Goal: Task Accomplishment & Management: Complete application form

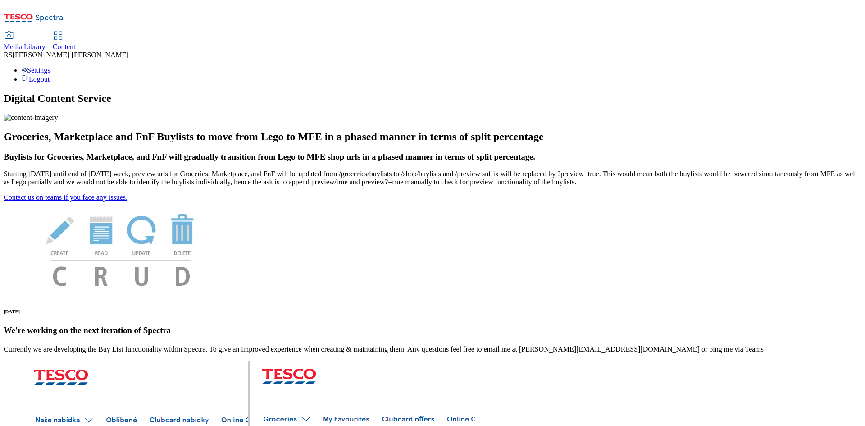
click at [76, 43] on span "Content" at bounding box center [64, 47] width 23 height 8
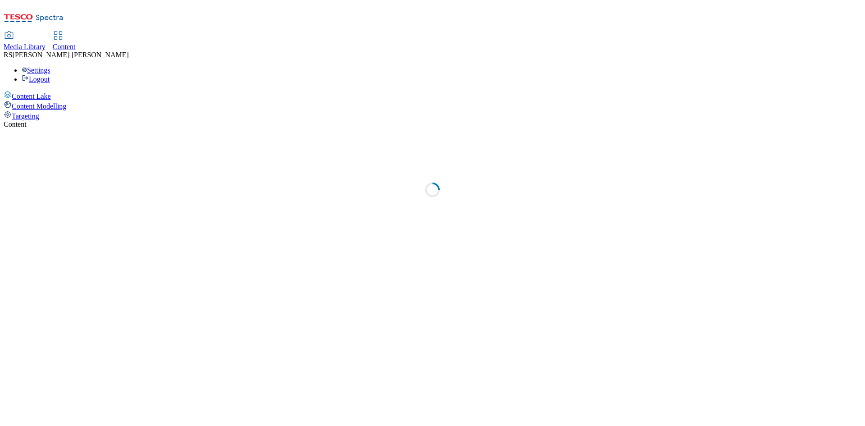
select select "ghs-uk"
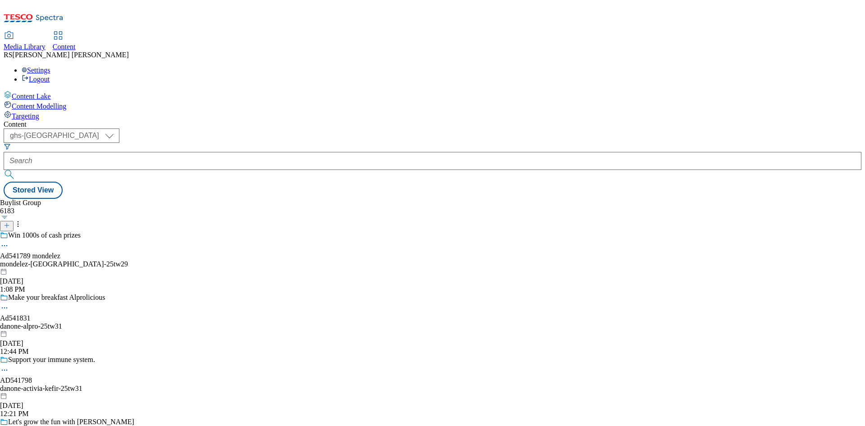
click at [9, 225] on line at bounding box center [7, 225] width 5 height 0
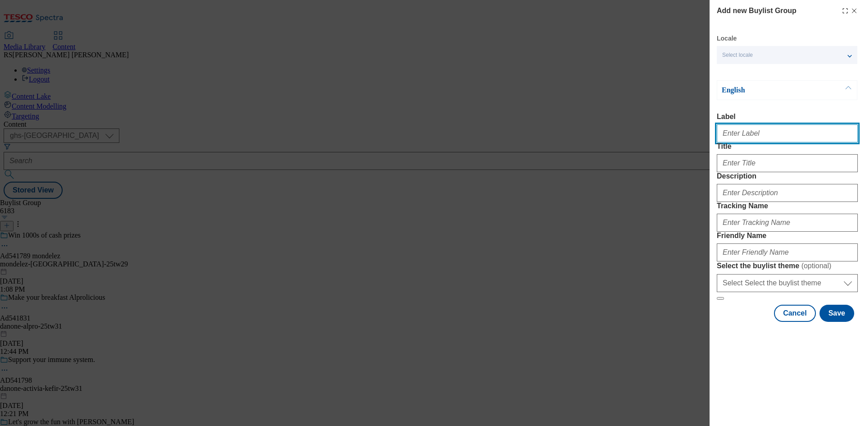
click at [779, 136] on input "Label" at bounding box center [787, 133] width 141 height 18
paste input "541921"
type input "Ad541921"
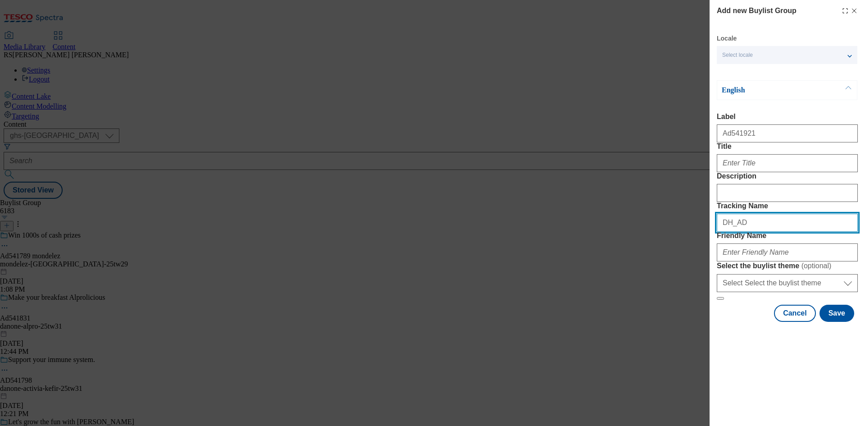
paste input "541921"
type input "DH_AD541921"
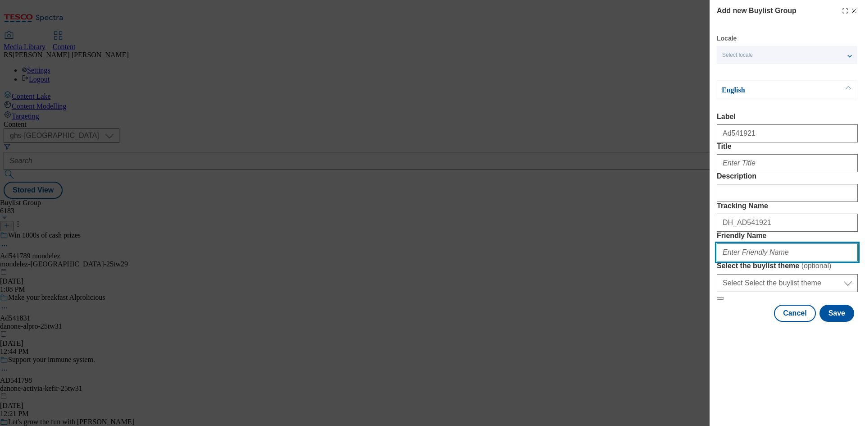
paste input "samworth-brothers-ginsters-25tw31"
type input "samworth-brothers-ginsters-25tw31"
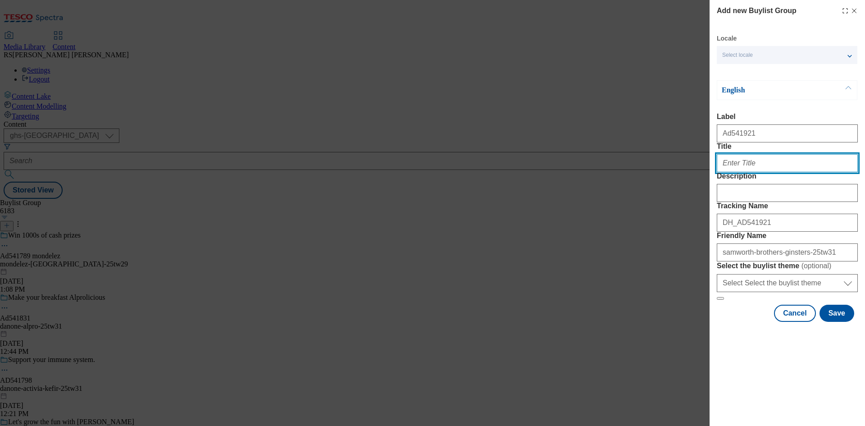
click at [756, 172] on input "Title" at bounding box center [787, 163] width 141 height 18
paste input "Taste the effort"
type input "Taste the effort"
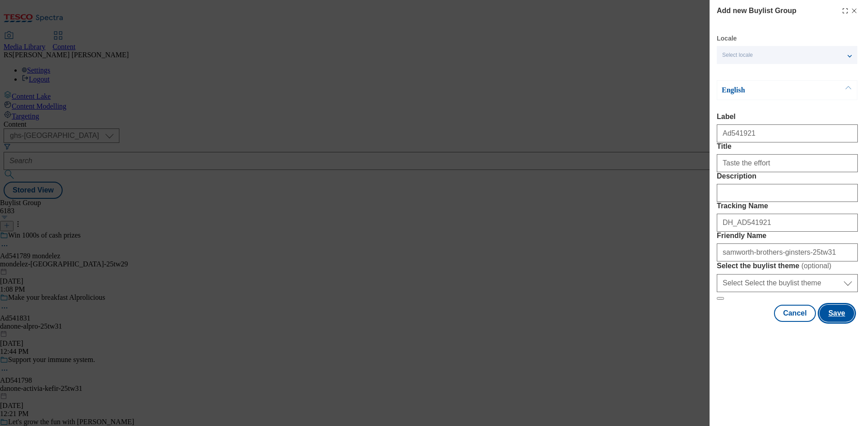
click at [840, 322] on button "Save" at bounding box center [837, 313] width 35 height 17
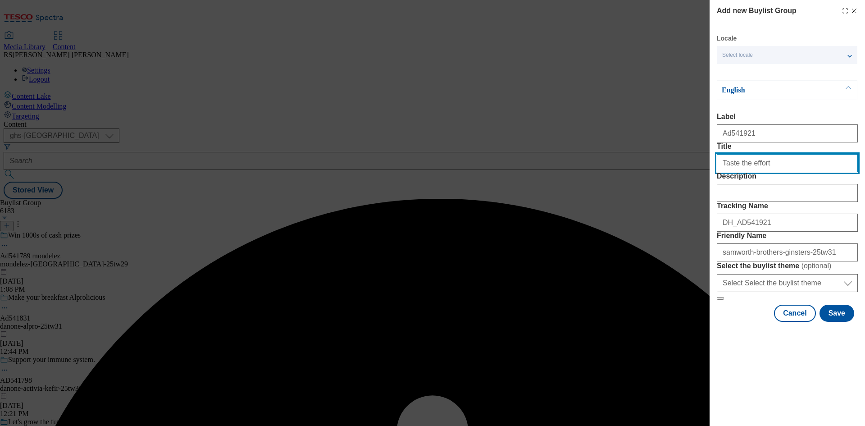
drag, startPoint x: 785, startPoint y: 179, endPoint x: 787, endPoint y: 185, distance: 6.0
click at [785, 172] on input "Title" at bounding box center [787, 163] width 141 height 18
type input "Taste the effort"
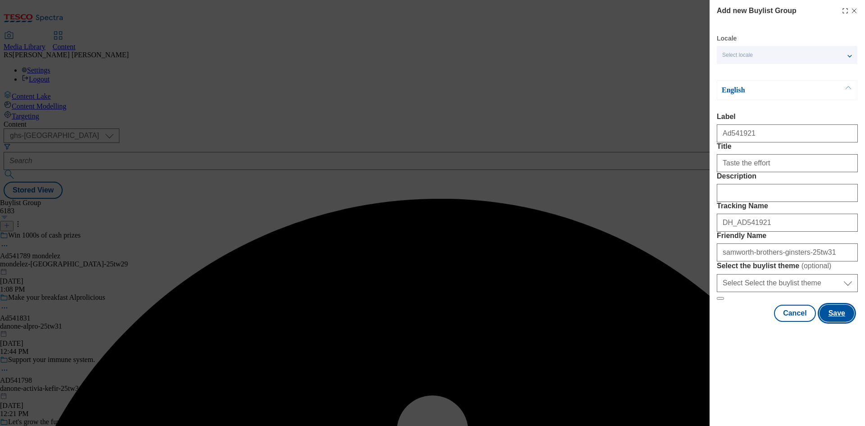
click at [842, 322] on button "Save" at bounding box center [837, 313] width 35 height 17
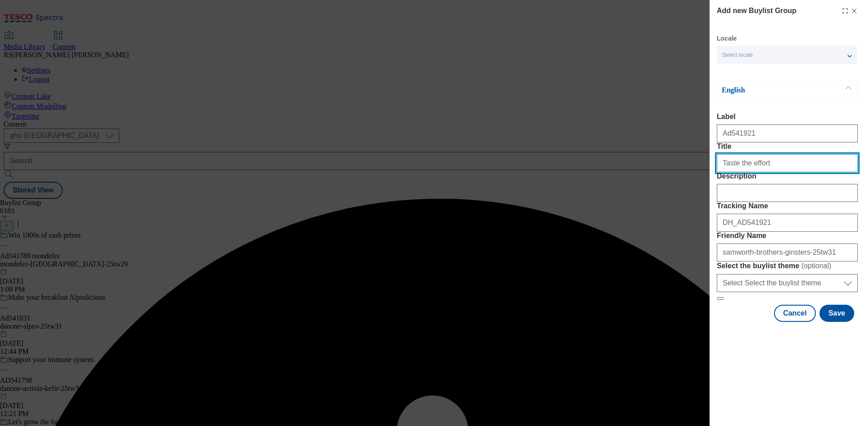
click at [803, 172] on input "Taste the effort" at bounding box center [787, 163] width 141 height 18
type input "Taste the effort"
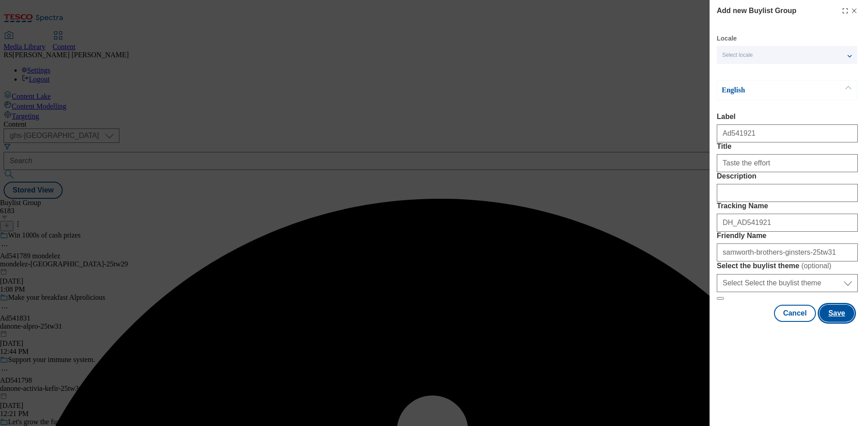
click at [841, 322] on button "Save" at bounding box center [837, 313] width 35 height 17
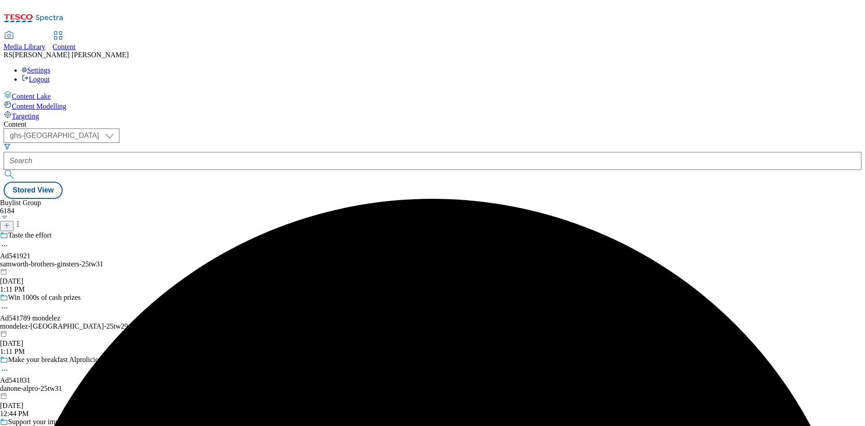
click at [195, 260] on div "samworth-brothers-ginsters-25tw31" at bounding box center [97, 264] width 195 height 8
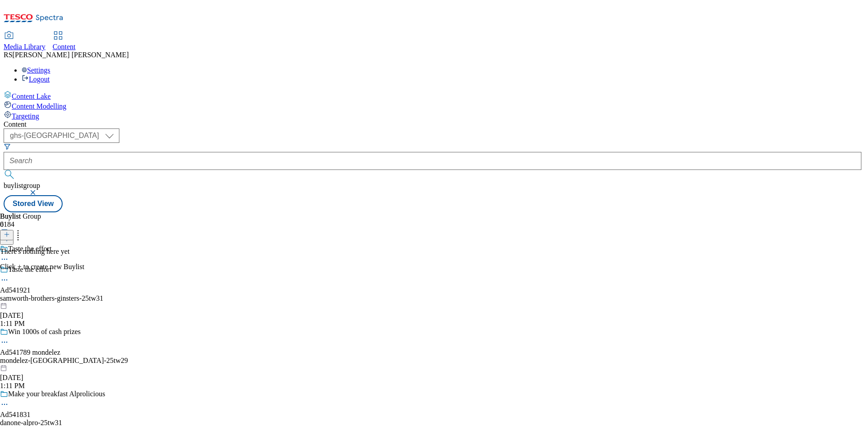
click at [10, 231] on icon at bounding box center [7, 234] width 6 height 6
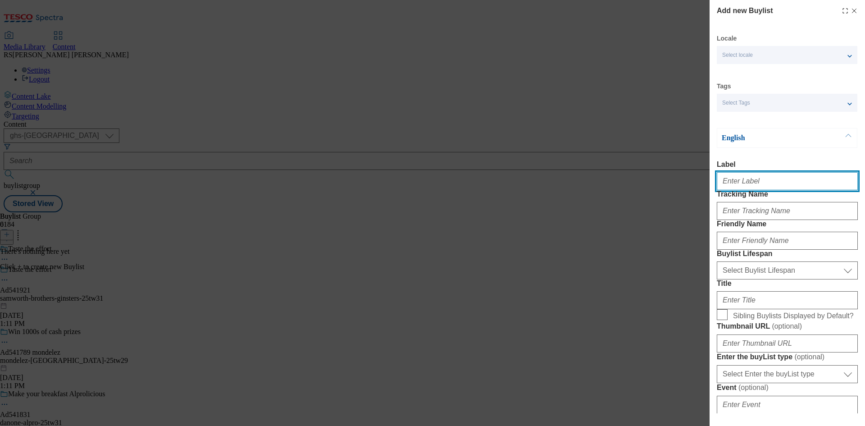
click at [777, 187] on input "Label" at bounding box center [787, 181] width 141 height 18
paste input "541921"
type input "Ad541921"
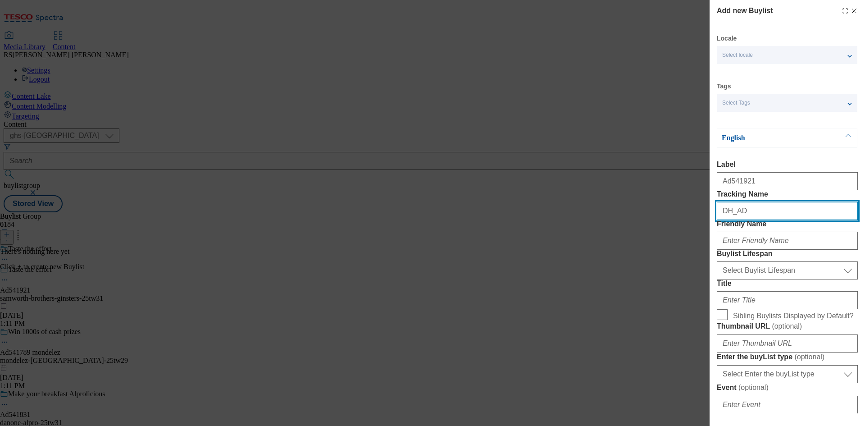
paste input "541921"
type input "DH_AD541921"
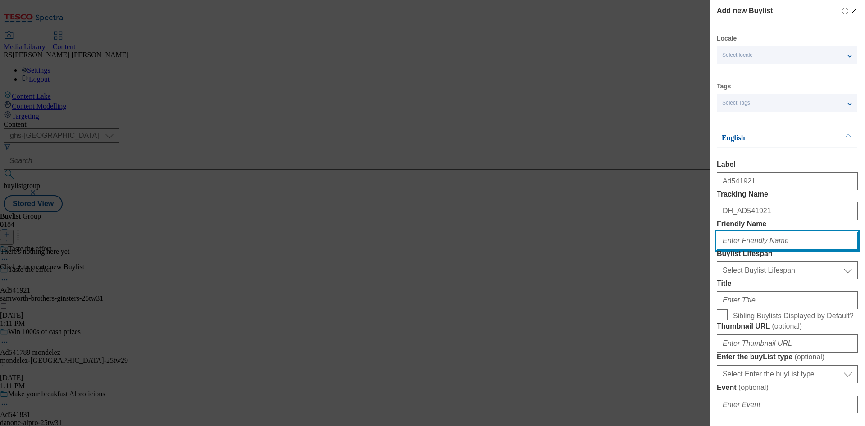
paste input "samworth-brothers"
type input "samworth-brothers"
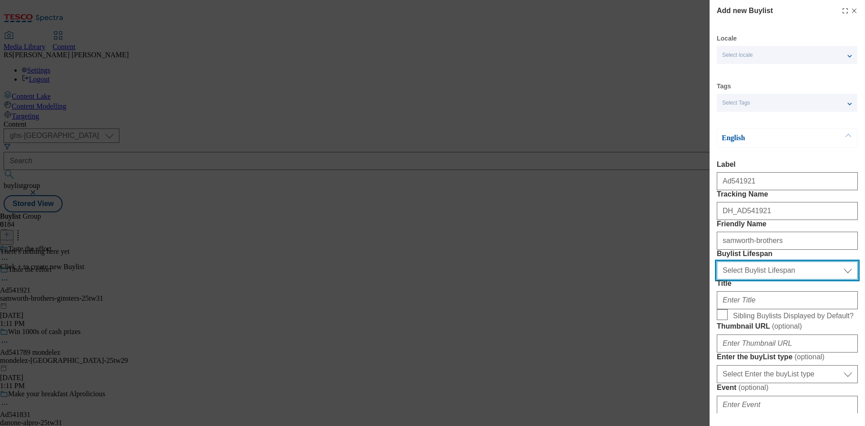
click at [776, 279] on select "Select Buylist Lifespan evergreen seasonal tactical" at bounding box center [787, 270] width 141 height 18
select select "tactical"
click at [717, 279] on select "Select Buylist Lifespan evergreen seasonal tactical" at bounding box center [787, 270] width 141 height 18
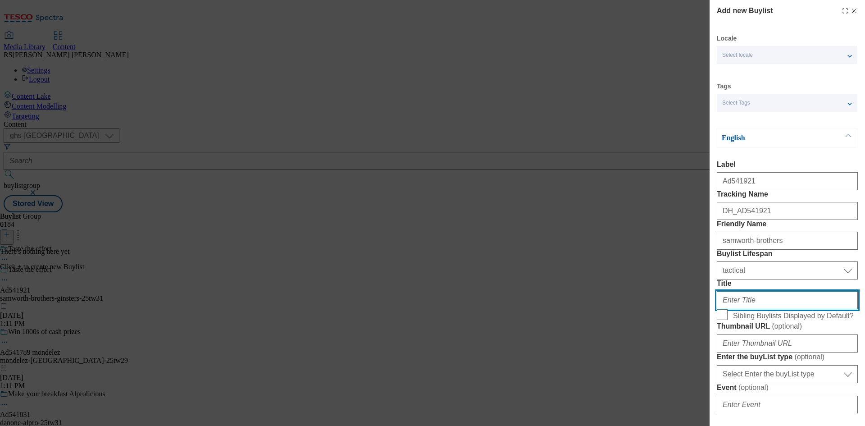
click at [763, 309] on input "Title" at bounding box center [787, 300] width 141 height 18
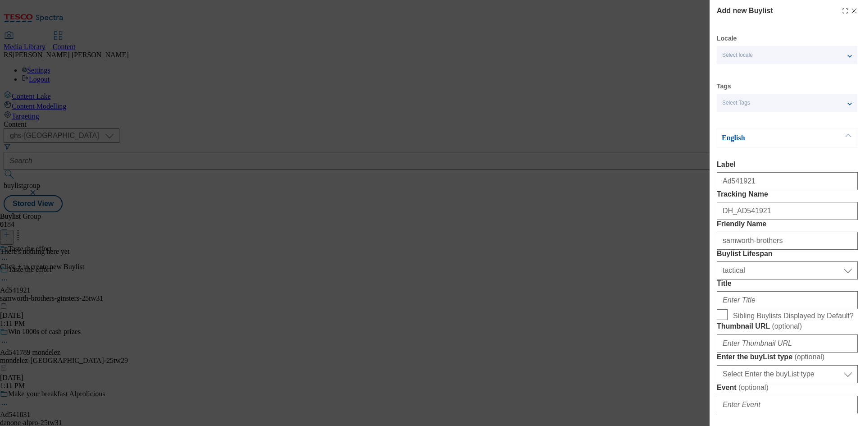
click at [432, 347] on div "Add new Buylist Locale Select locale English Welsh Tags Select Tags fnf marketp…" at bounding box center [432, 213] width 865 height 426
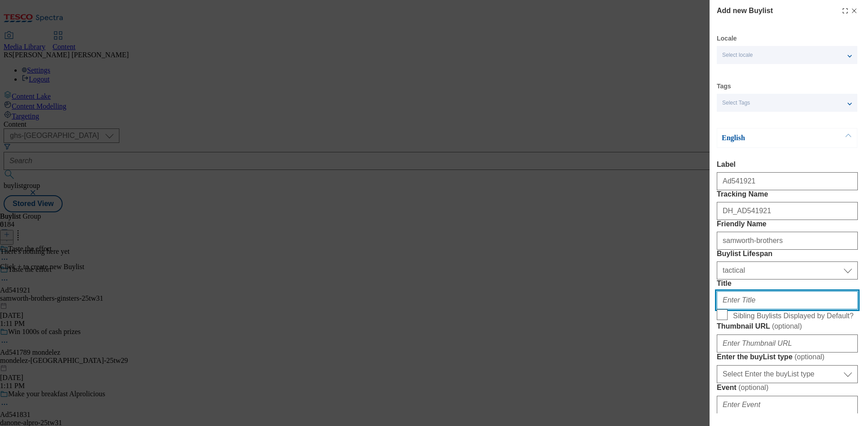
click at [760, 309] on input "Title" at bounding box center [787, 300] width 141 height 18
paste input "100% british beef"
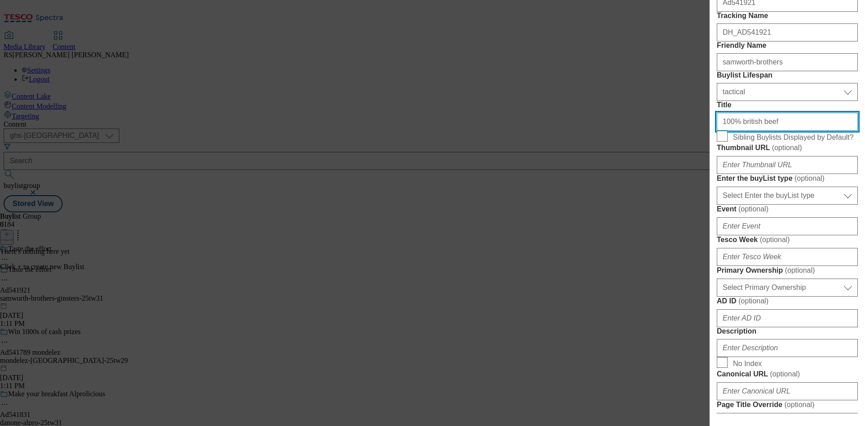
scroll to position [180, 0]
type input "100% british beef"
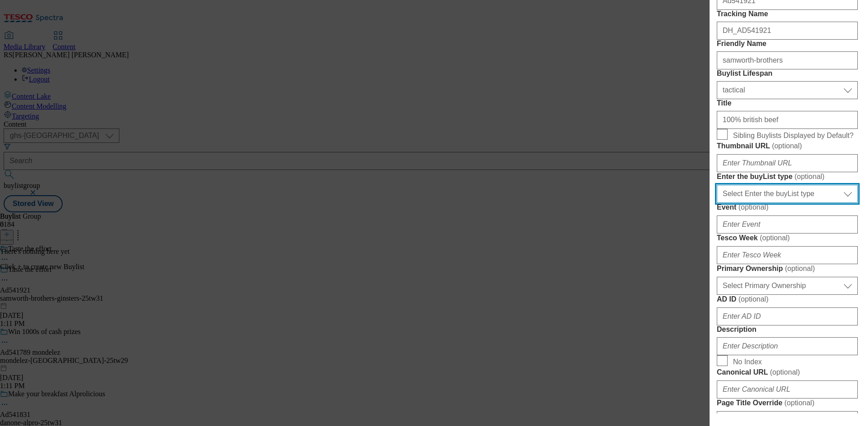
drag, startPoint x: 774, startPoint y: 296, endPoint x: 776, endPoint y: 308, distance: 11.9
click at [773, 203] on select "Select Enter the buyList type event supplier funded long term >4 weeks supplier…" at bounding box center [787, 194] width 141 height 18
select select "supplier funded short term 1-3 weeks"
click at [717, 203] on select "Select Enter the buyList type event supplier funded long term >4 weeks supplier…" at bounding box center [787, 194] width 141 height 18
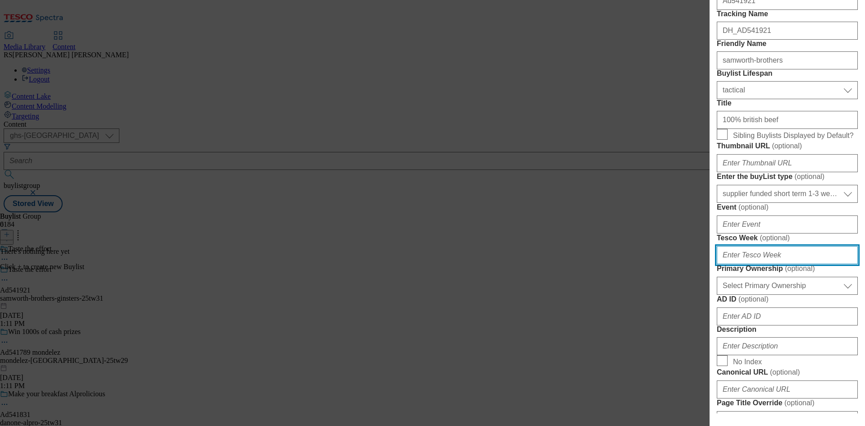
click at [764, 264] on input "Tesco Week ( optional )" at bounding box center [787, 255] width 141 height 18
type input "31"
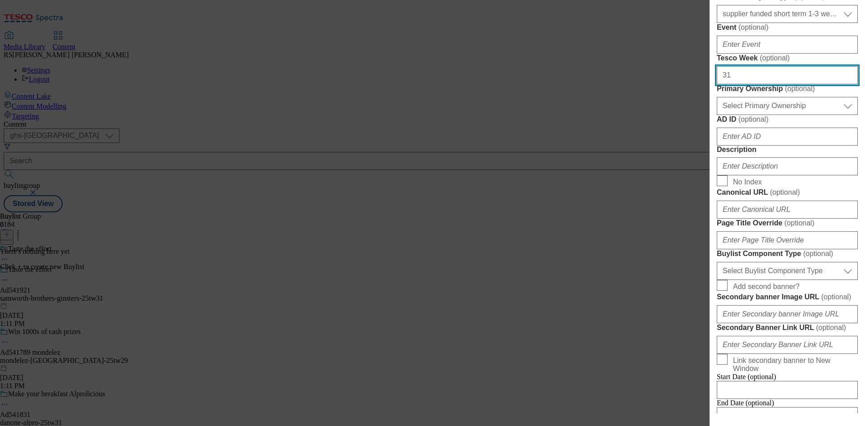
scroll to position [361, 0]
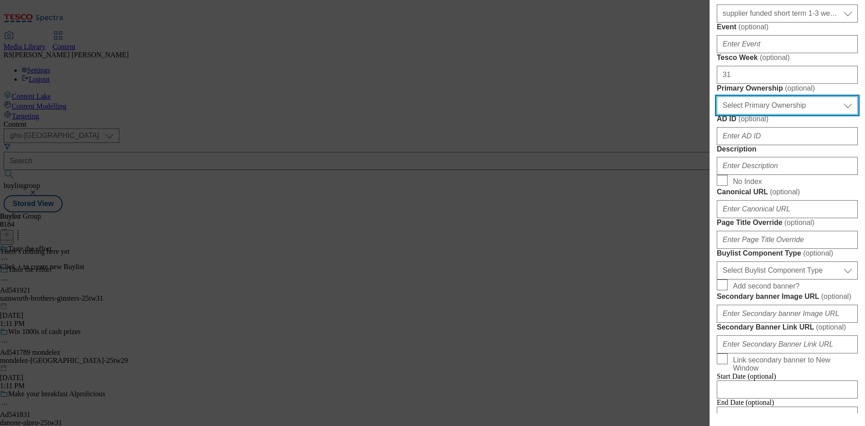
click at [758, 114] on select "Select Primary Ownership tesco dunnhumby" at bounding box center [787, 105] width 141 height 18
select select "dunnhumby"
click at [717, 114] on select "Select Primary Ownership tesco dunnhumby" at bounding box center [787, 105] width 141 height 18
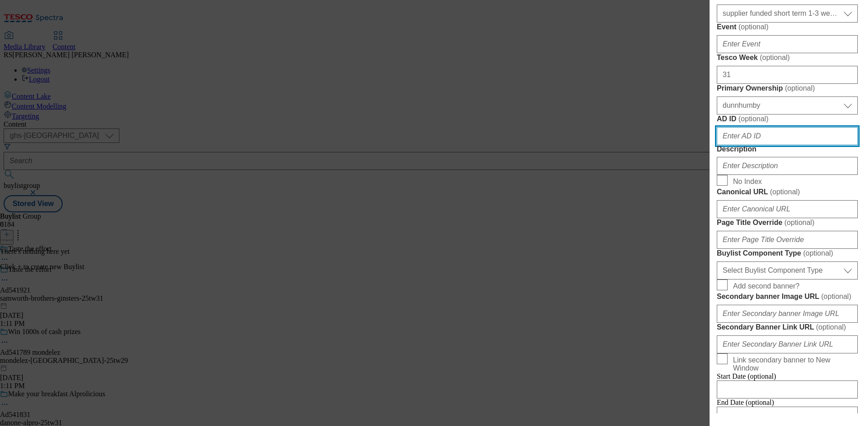
click at [759, 145] on input "AD ID ( optional )" at bounding box center [787, 136] width 141 height 18
paste input "541921"
type input "541921"
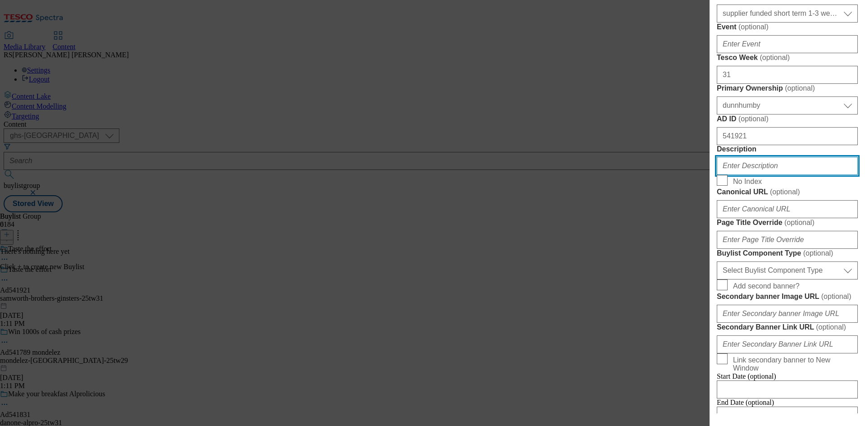
click at [756, 175] on input "Description" at bounding box center [787, 166] width 141 height 18
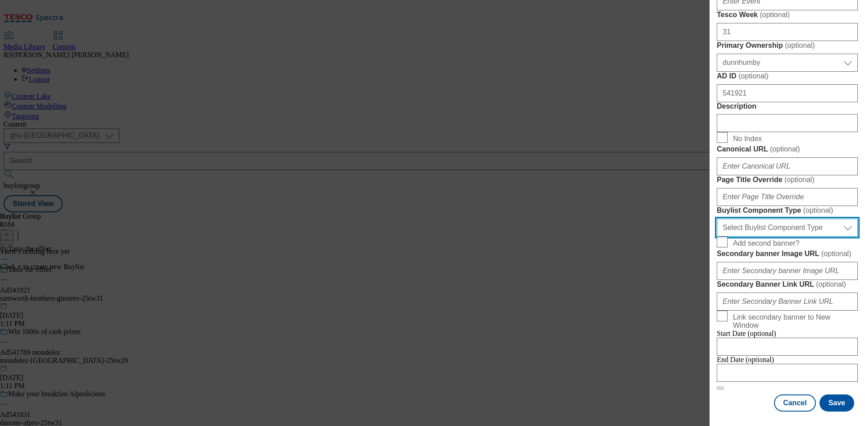
drag, startPoint x: 806, startPoint y: 236, endPoint x: 807, endPoint y: 242, distance: 5.9
click at [806, 236] on select "Select Buylist Component Type Banner Competition Header Meal" at bounding box center [787, 228] width 141 height 18
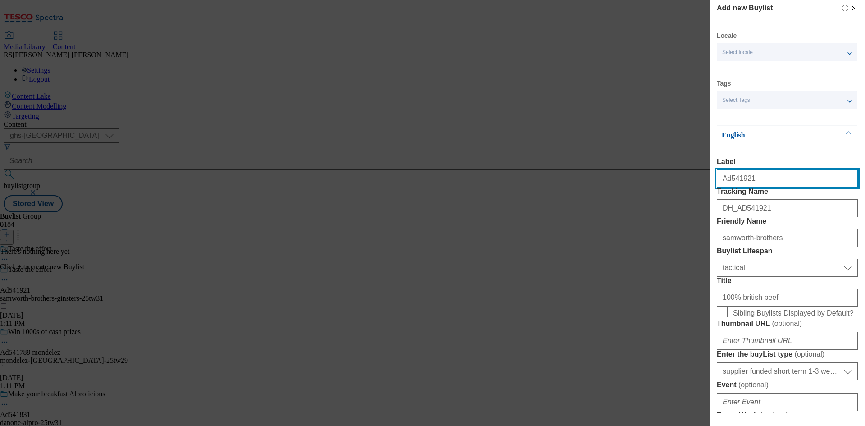
select select "Banner"
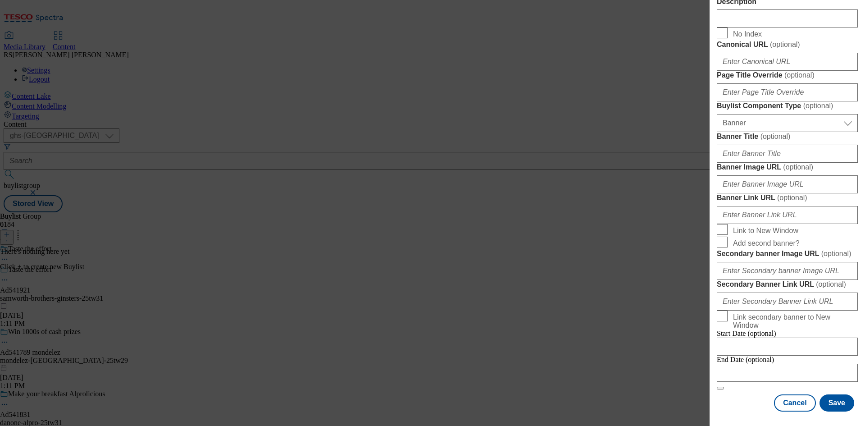
scroll to position [893, 0]
click at [749, 401] on div "Cancel Save" at bounding box center [787, 402] width 141 height 17
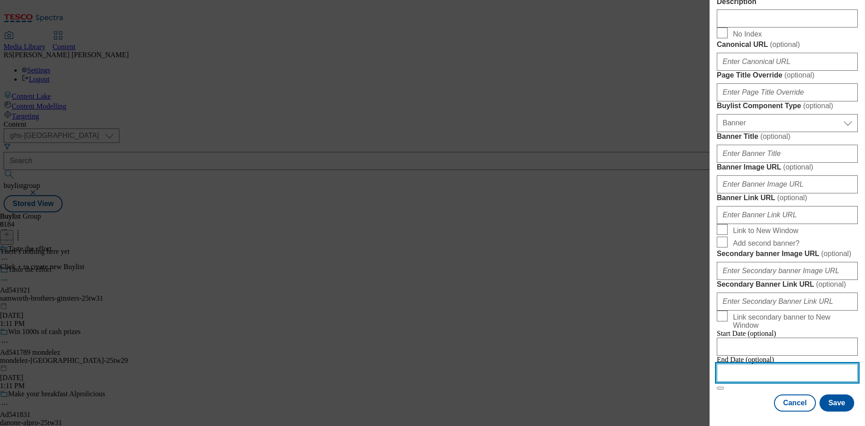
click at [812, 366] on input "Modal" at bounding box center [787, 373] width 141 height 18
select select "2025"
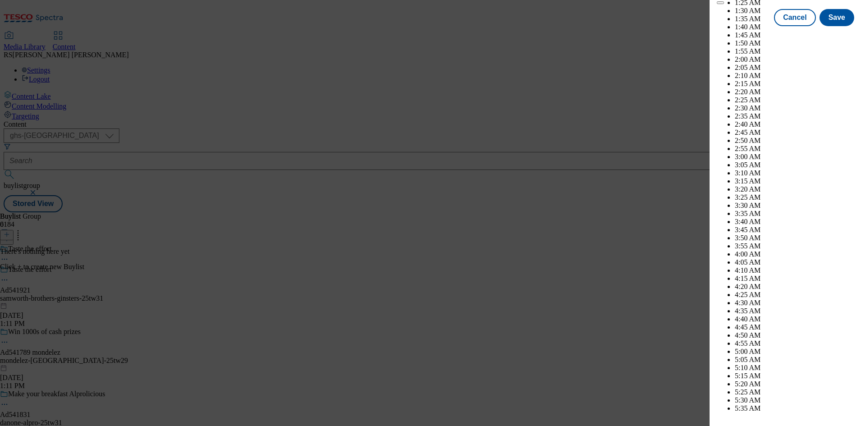
scroll to position [2627, 0]
select select "December"
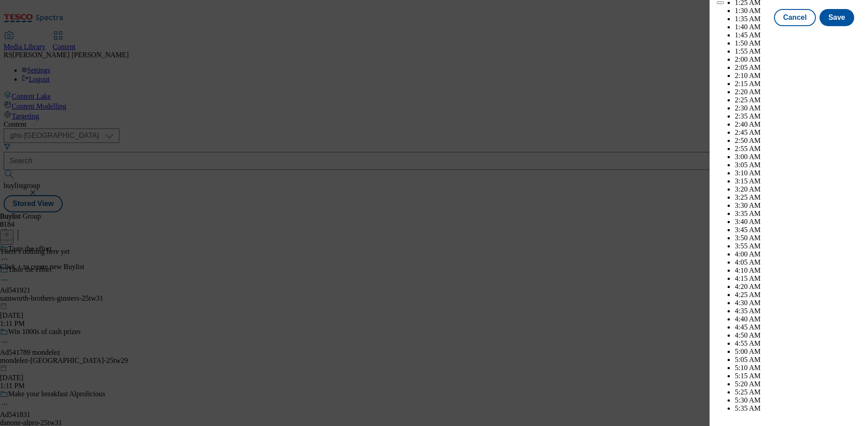
click at [831, 34] on button "Save" at bounding box center [837, 25] width 35 height 17
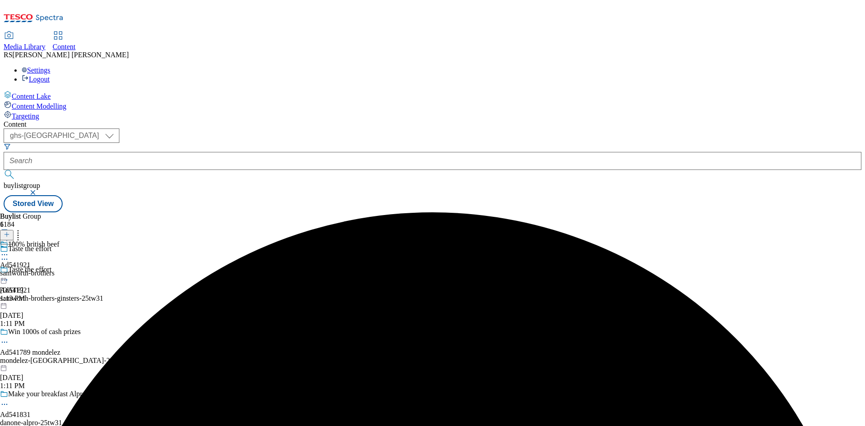
click at [59, 269] on div "samworth-brothers" at bounding box center [29, 273] width 59 height 8
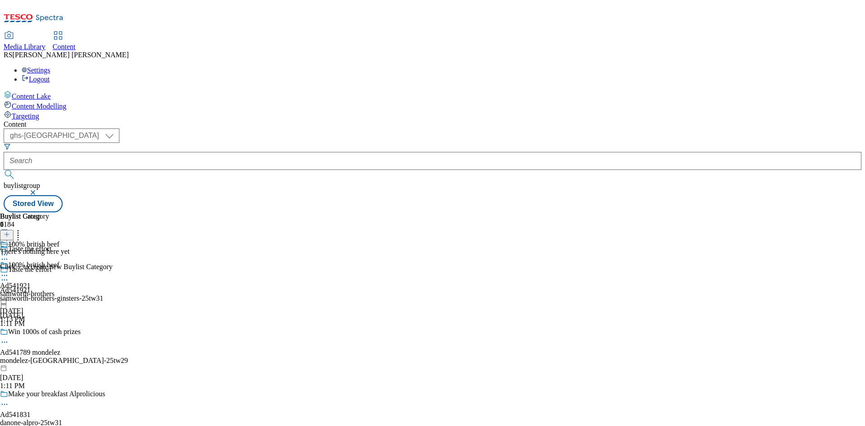
click at [10, 231] on icon at bounding box center [7, 234] width 6 height 6
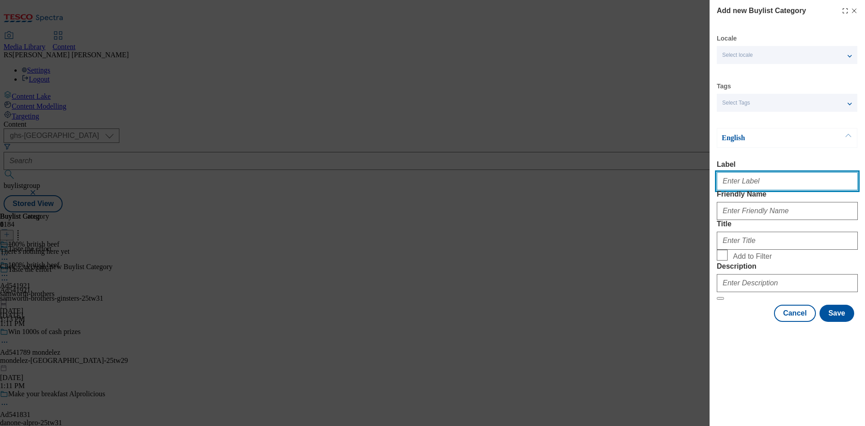
click at [763, 187] on input "Label" at bounding box center [787, 181] width 141 height 18
paste input "541921"
type input "Ad541921"
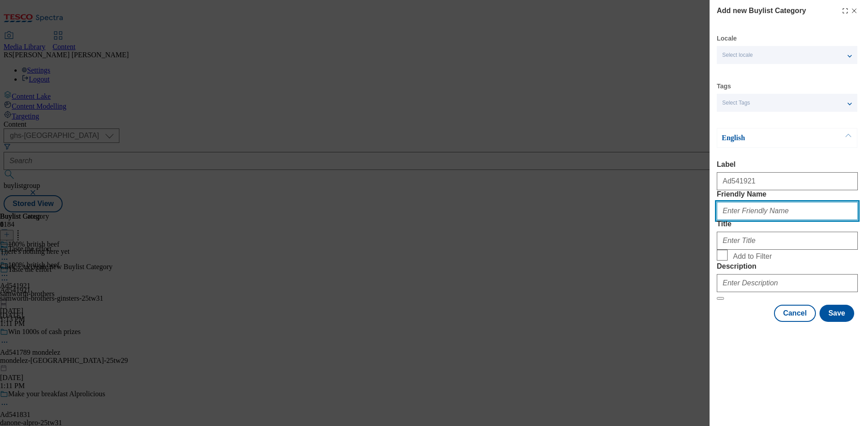
click at [813, 220] on input "Friendly Name" at bounding box center [787, 211] width 141 height 18
paste input "samworth-brothers-ginsters"
type input "samworth-brothers-ginsters"
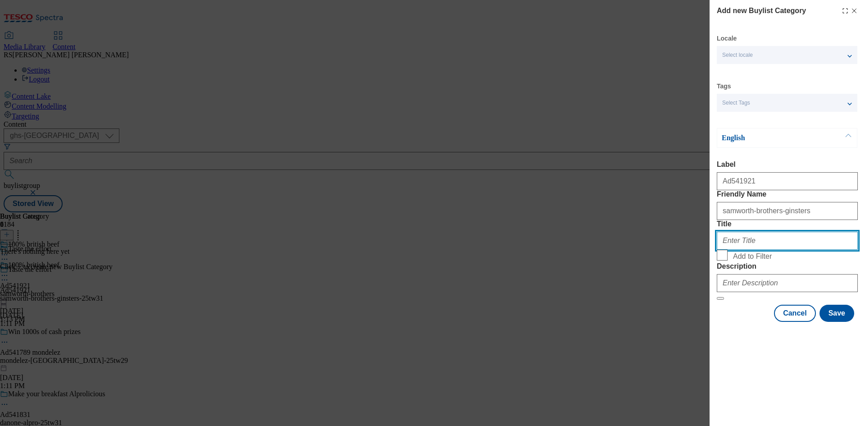
paste input "Samworth Brothers Ltd"
type input "Samworth Brothers Ltd"
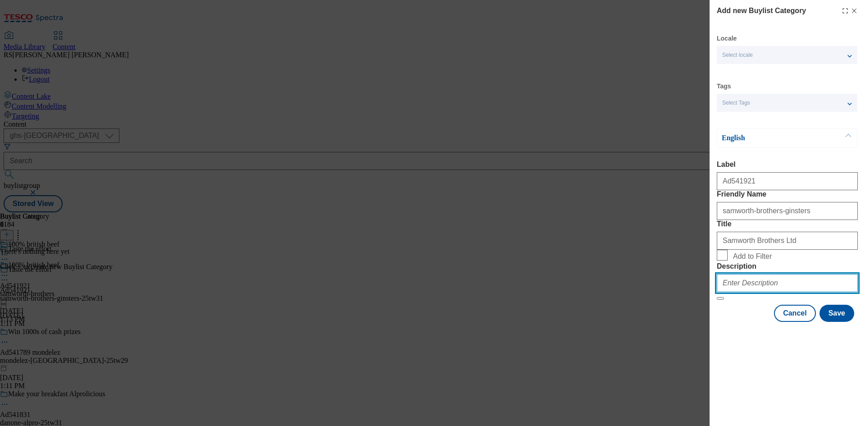
click at [770, 292] on input "Description" at bounding box center [787, 283] width 141 height 18
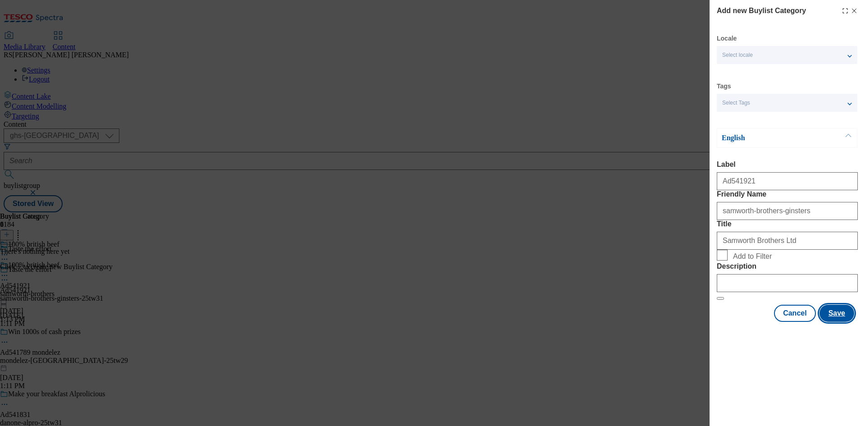
click at [837, 322] on button "Save" at bounding box center [837, 313] width 35 height 17
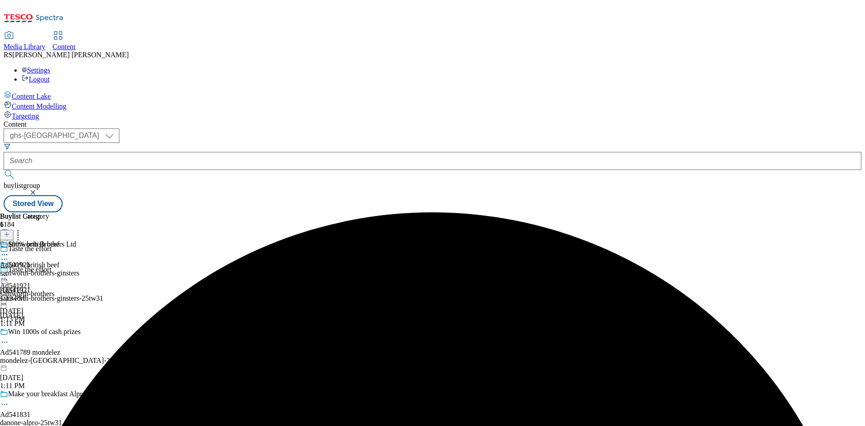
click at [79, 269] on div "samworth-brothers-ginsters" at bounding box center [39, 273] width 79 height 8
click at [10, 231] on icon at bounding box center [7, 234] width 6 height 6
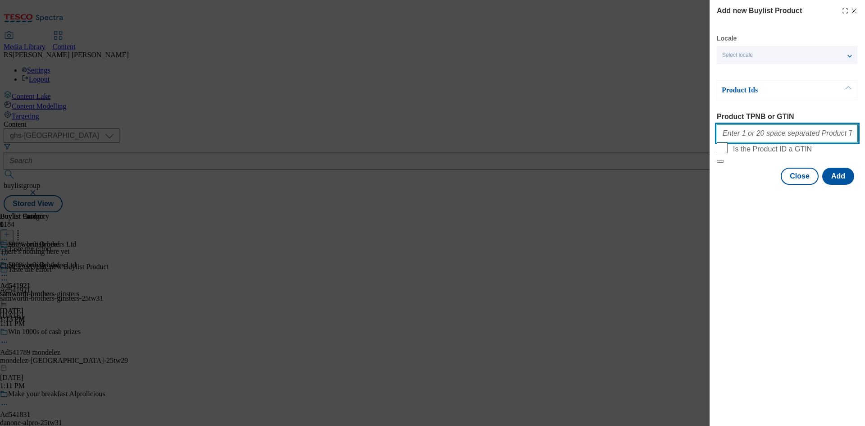
click at [782, 138] on input "Product TPNB or GTIN" at bounding box center [787, 133] width 141 height 18
paste input "97069744"
type input "97069744"
click at [833, 185] on button "Add" at bounding box center [838, 176] width 32 height 17
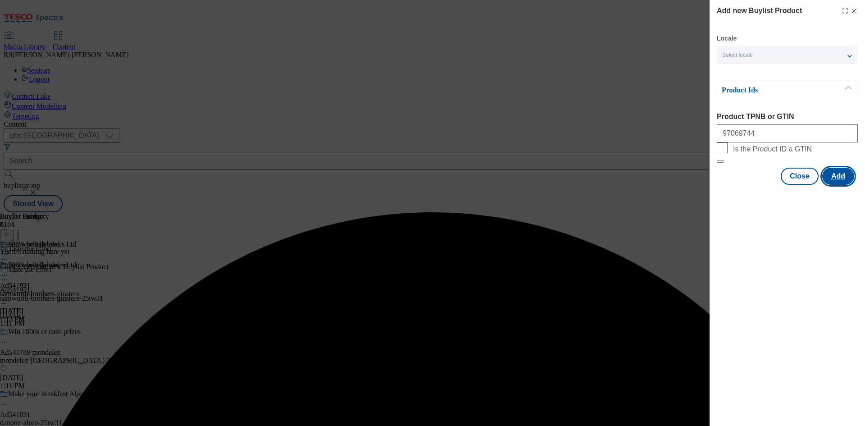
drag, startPoint x: 845, startPoint y: 195, endPoint x: 849, endPoint y: 226, distance: 31.4
click at [845, 185] on button "Add" at bounding box center [838, 176] width 32 height 17
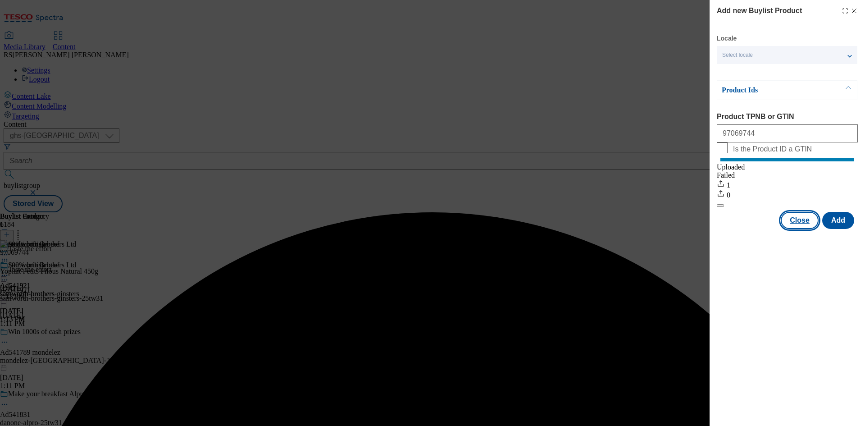
click at [795, 228] on button "Close" at bounding box center [800, 220] width 38 height 17
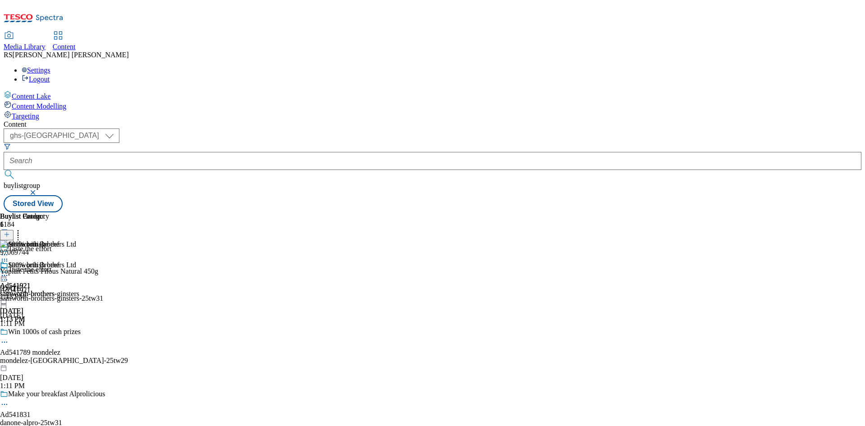
click at [9, 256] on icon at bounding box center [4, 260] width 9 height 9
click at [49, 316] on button "Delete" at bounding box center [33, 321] width 31 height 10
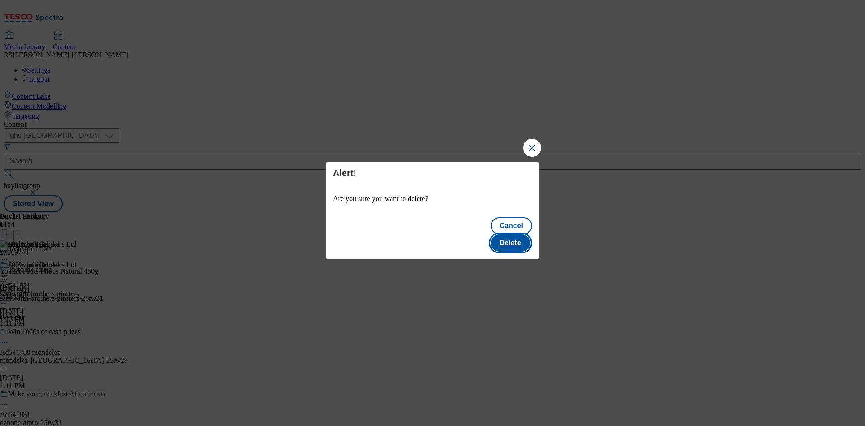
click at [515, 241] on button "Delete" at bounding box center [511, 242] width 40 height 17
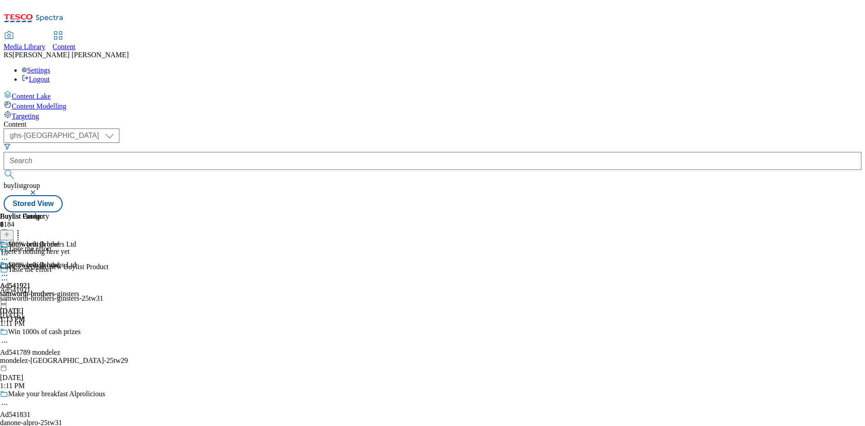
click at [800, 212] on div "Buylist Group 6184 Taste the effort Taste the effort Ad541921 samworth-brothers…" at bounding box center [433, 212] width 858 height 0
click at [3, 279] on circle at bounding box center [2, 279] width 1 height 1
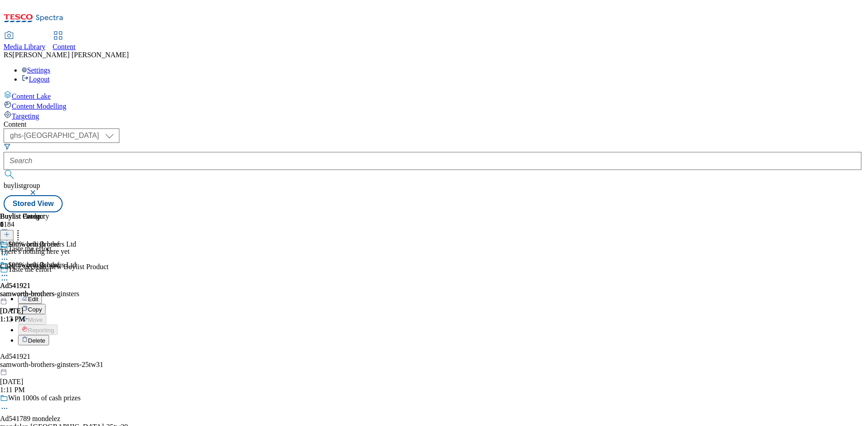
click at [38, 296] on span "Edit" at bounding box center [33, 299] width 10 height 7
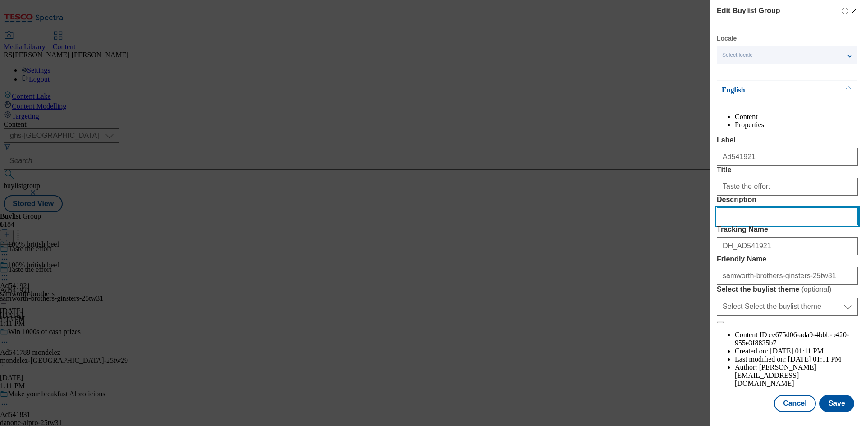
click at [770, 225] on input "Description" at bounding box center [787, 216] width 141 height 18
paste input "Ginsters Cornish Pasty"
type input "Ginsters Cornish Pasty"
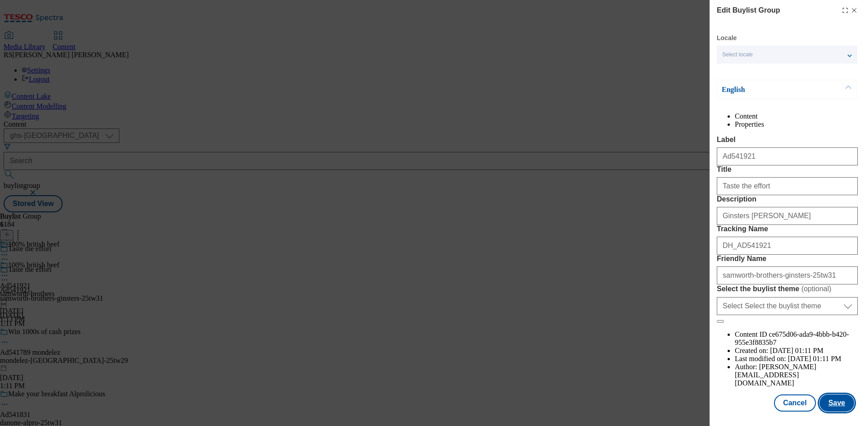
click at [834, 403] on button "Save" at bounding box center [837, 402] width 35 height 17
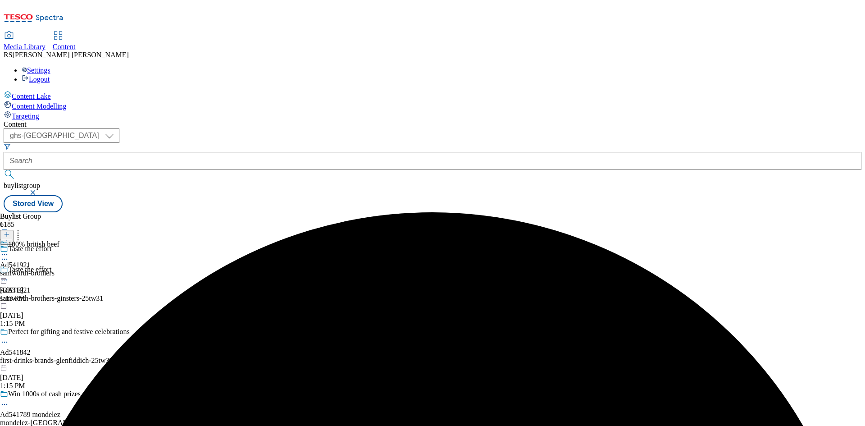
click at [9, 250] on icon at bounding box center [4, 254] width 9 height 9
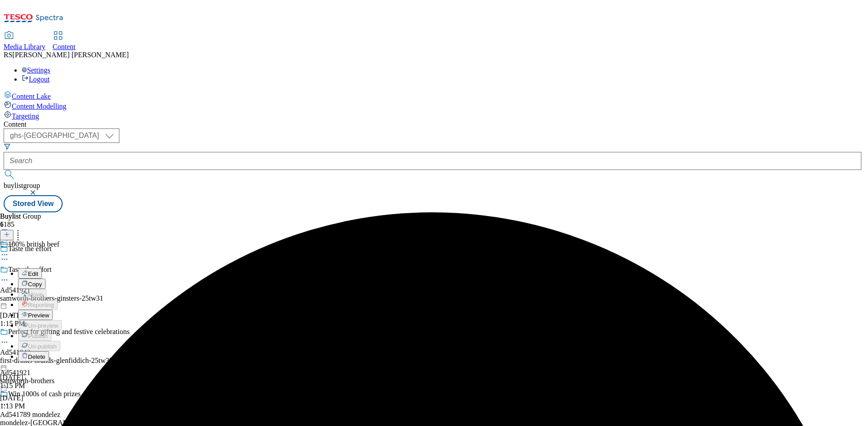
click at [38, 270] on span "Edit" at bounding box center [33, 273] width 10 height 7
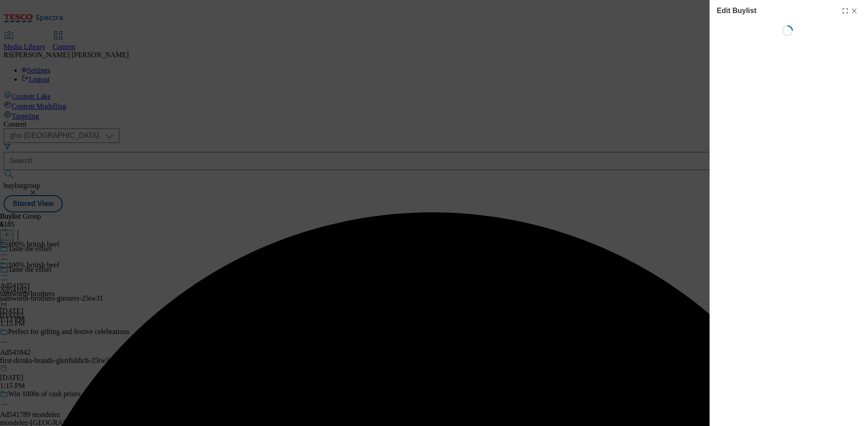
select select "tactical"
select select "supplier funded short term 1-3 weeks"
select select "dunnhumby"
select select "Banner"
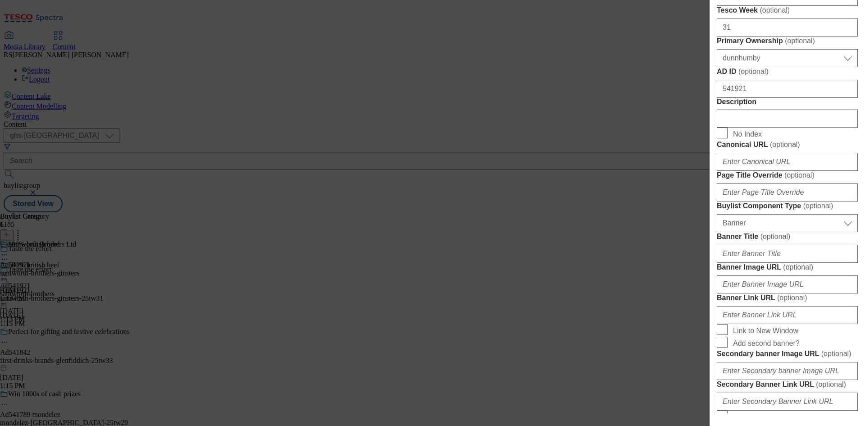
scroll to position [451, 0]
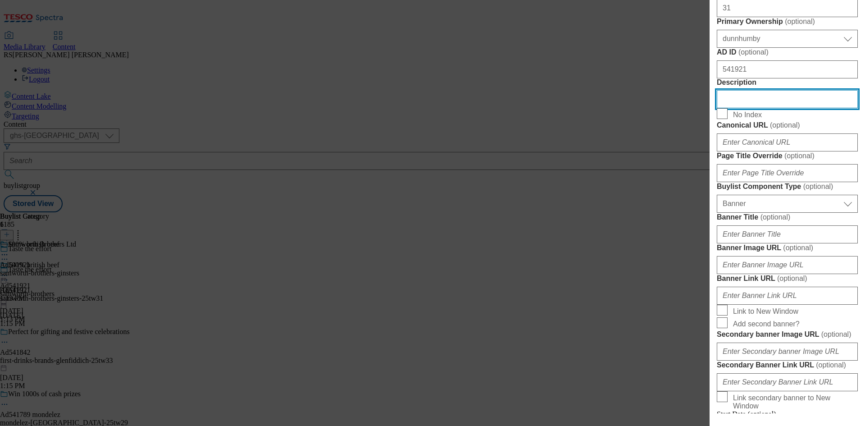
click at [766, 108] on input "Description" at bounding box center [787, 99] width 141 height 18
paste input "Ginsters Cornish Pasty"
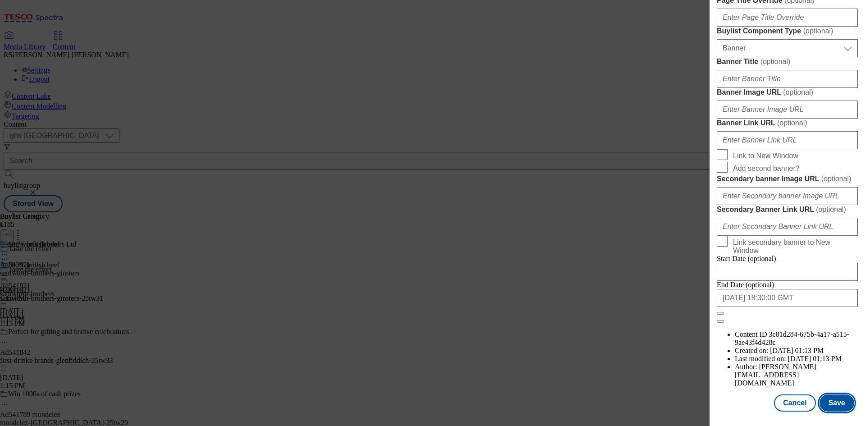
scroll to position [933, 0]
type input "Ginsters Cornish Pasty"
click at [832, 404] on button "Save" at bounding box center [837, 402] width 35 height 17
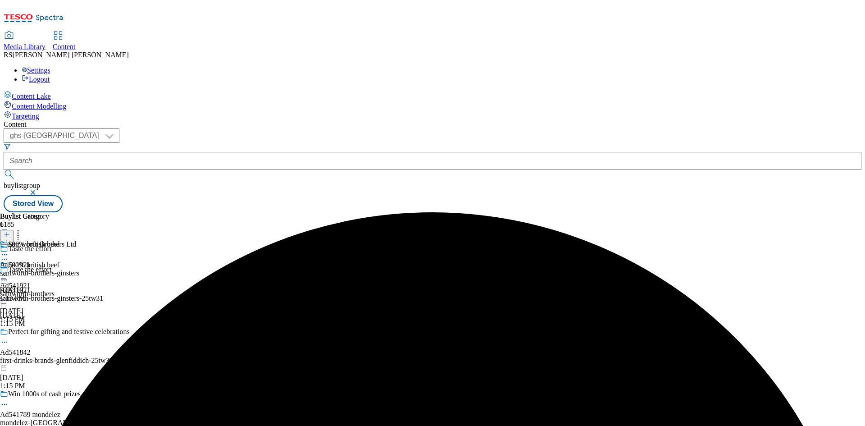
click at [9, 250] on icon at bounding box center [4, 254] width 9 height 9
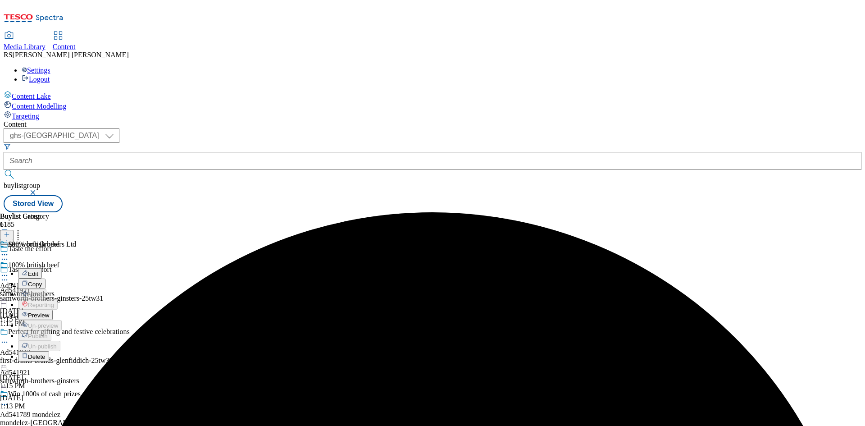
click at [42, 268] on button "Edit" at bounding box center [30, 273] width 24 height 10
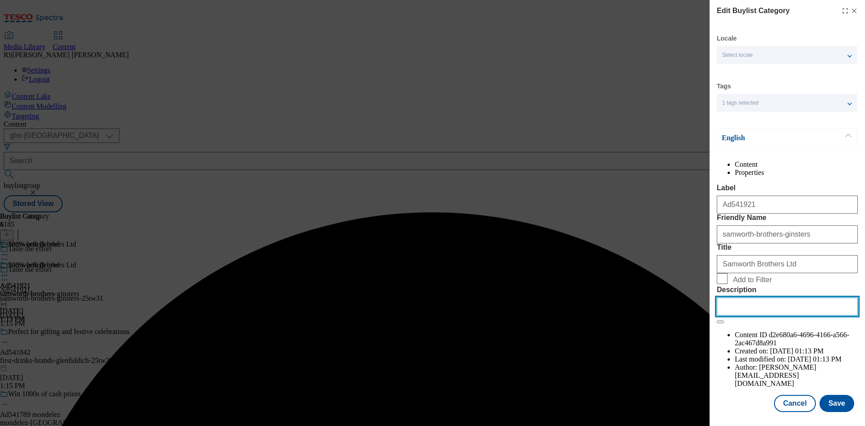
click at [785, 315] on input "Description" at bounding box center [787, 306] width 141 height 18
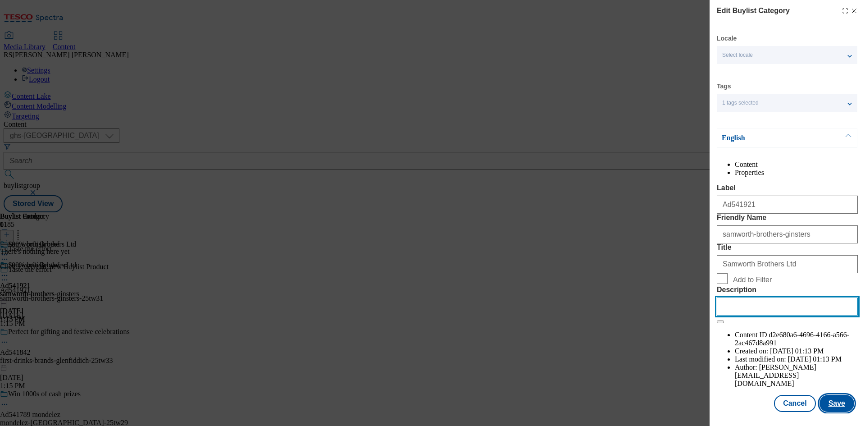
paste input "Ginsters Cornish Pasty"
type input "Ginsters Cornish Pasty"
click at [832, 411] on button "Save" at bounding box center [837, 403] width 35 height 17
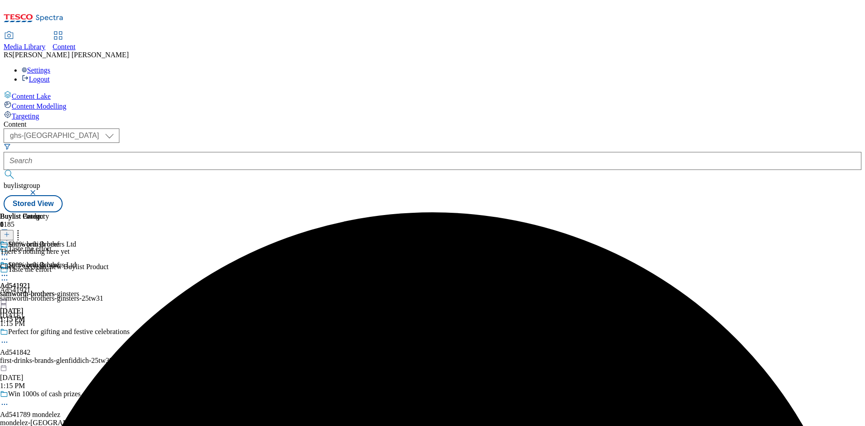
click at [9, 271] on icon at bounding box center [4, 275] width 9 height 9
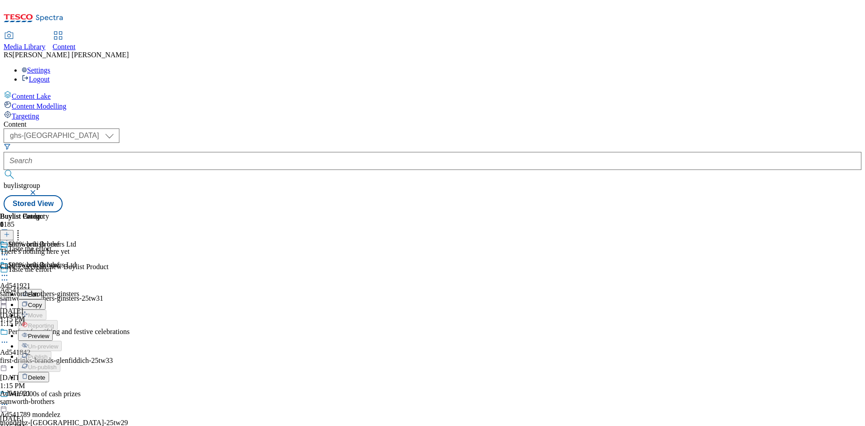
click at [38, 291] on span "Edit" at bounding box center [33, 294] width 10 height 7
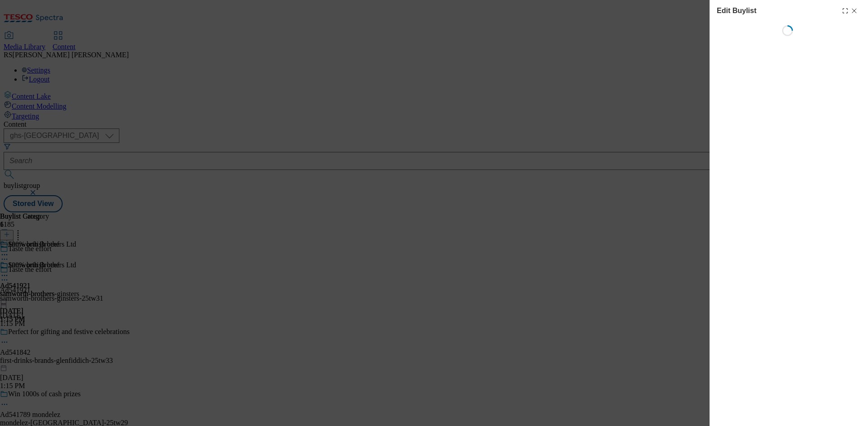
select select "tactical"
select select "supplier funded short term 1-3 weeks"
select select "dunnhumby"
select select "Banner"
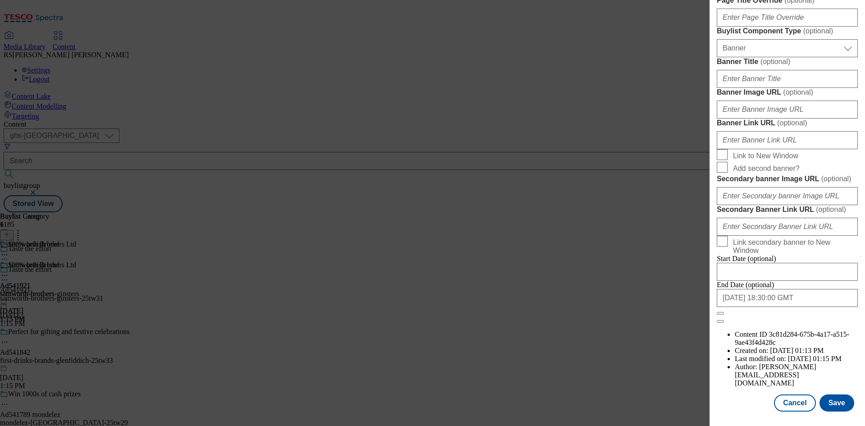
scroll to position [933, 0]
click at [834, 399] on button "Save" at bounding box center [837, 402] width 35 height 17
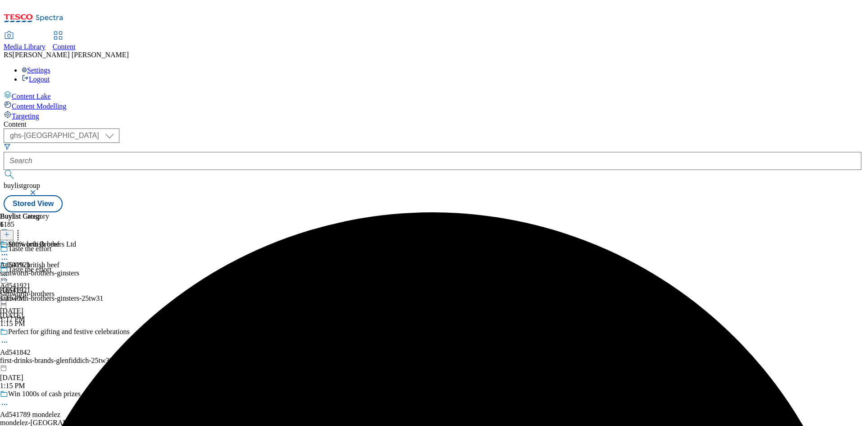
click at [9, 250] on icon at bounding box center [4, 254] width 9 height 9
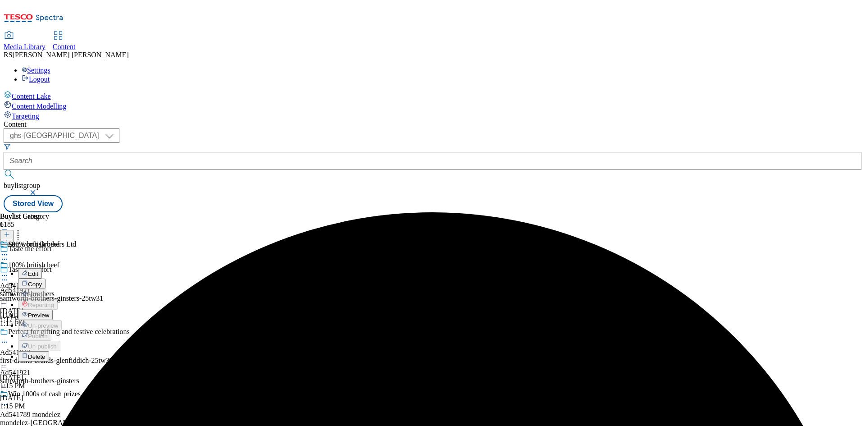
click at [38, 270] on span "Edit" at bounding box center [33, 273] width 10 height 7
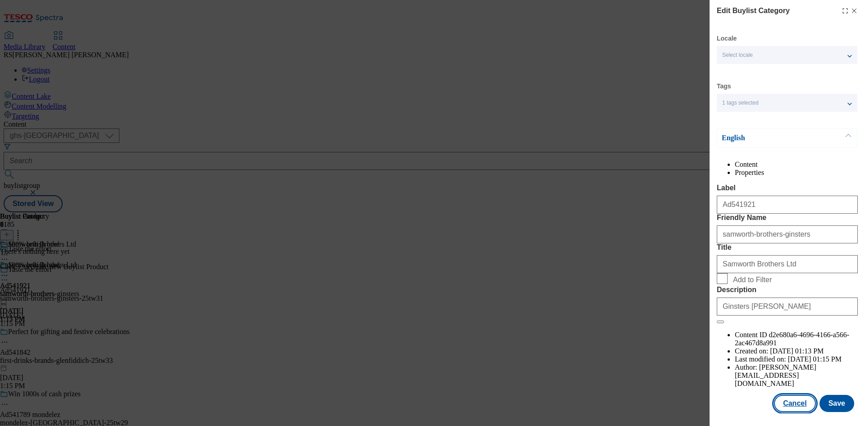
click at [795, 412] on button "Cancel" at bounding box center [794, 403] width 41 height 17
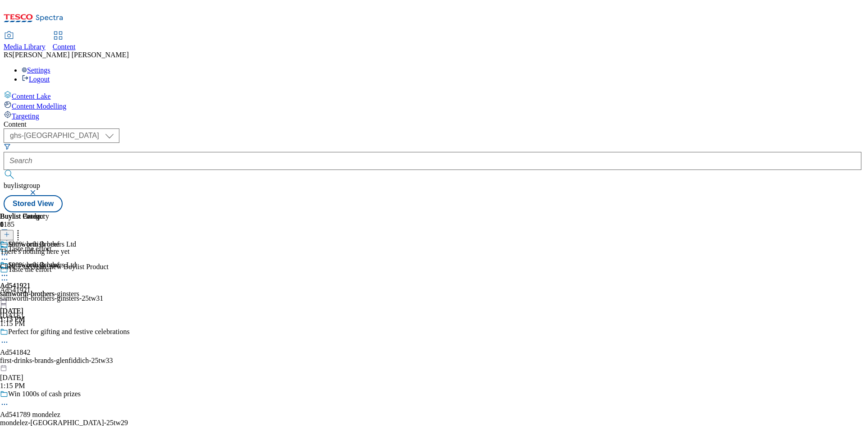
click at [9, 271] on icon at bounding box center [4, 275] width 9 height 9
click at [49, 333] on span "Preview" at bounding box center [38, 336] width 21 height 7
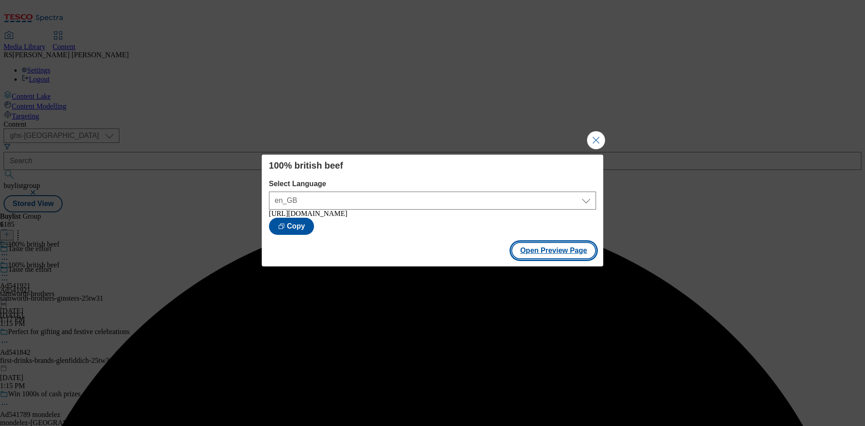
click at [560, 250] on button "Open Preview Page" at bounding box center [553, 250] width 85 height 17
click at [596, 142] on button "Close Modal" at bounding box center [596, 140] width 18 height 18
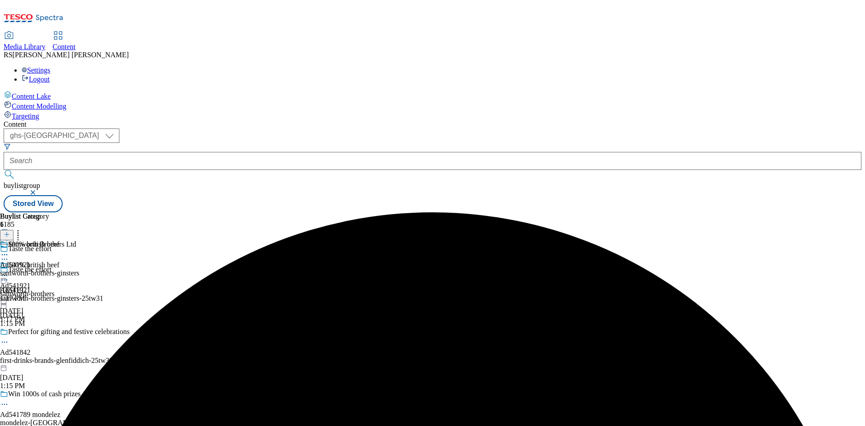
click at [9, 271] on icon at bounding box center [4, 275] width 9 height 9
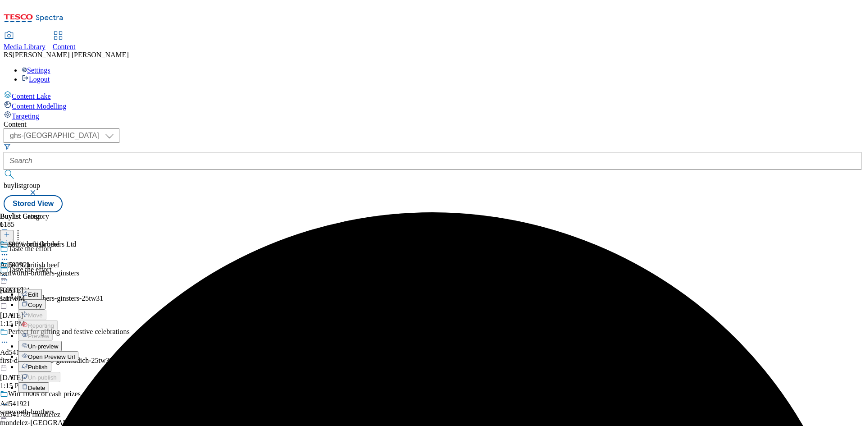
click at [48, 364] on span "Publish" at bounding box center [38, 367] width 20 height 7
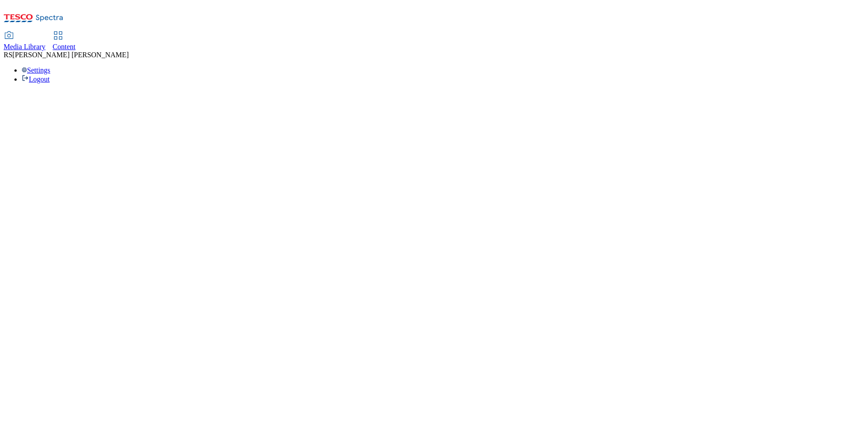
select select "ghs-[GEOGRAPHIC_DATA]"
